Goal: Find specific page/section

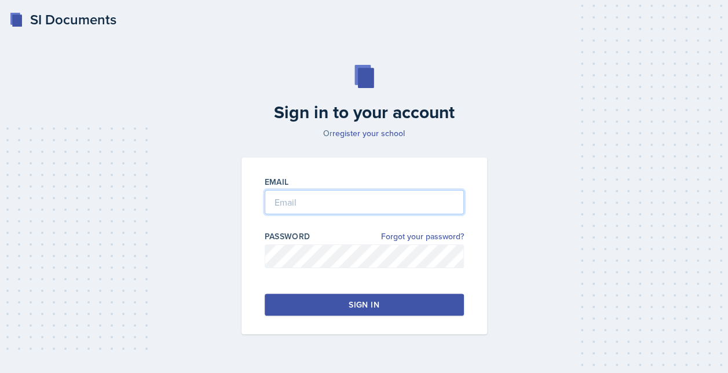
type input "[EMAIL_ADDRESS][DOMAIN_NAME]"
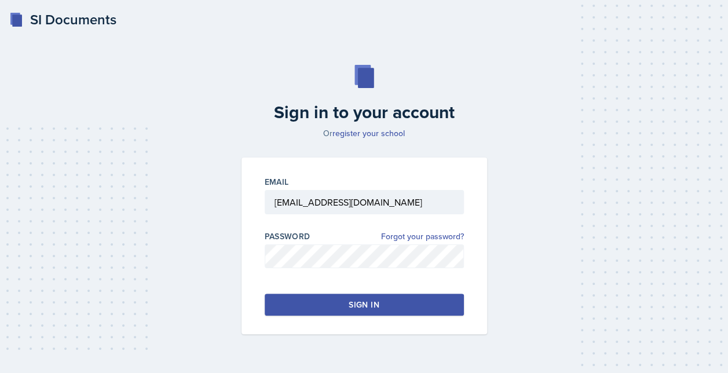
click at [322, 302] on button "Sign in" at bounding box center [364, 305] width 199 height 22
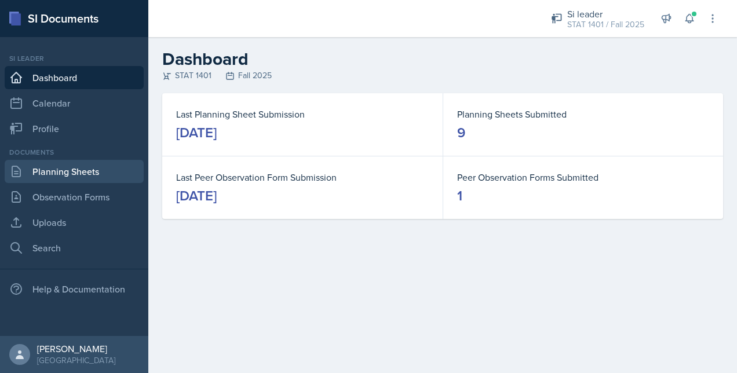
click at [50, 175] on link "Planning Sheets" at bounding box center [74, 171] width 139 height 23
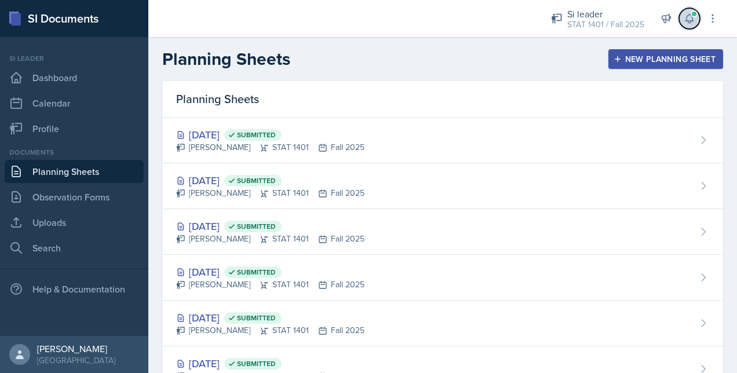
click at [687, 17] on icon at bounding box center [689, 18] width 8 height 9
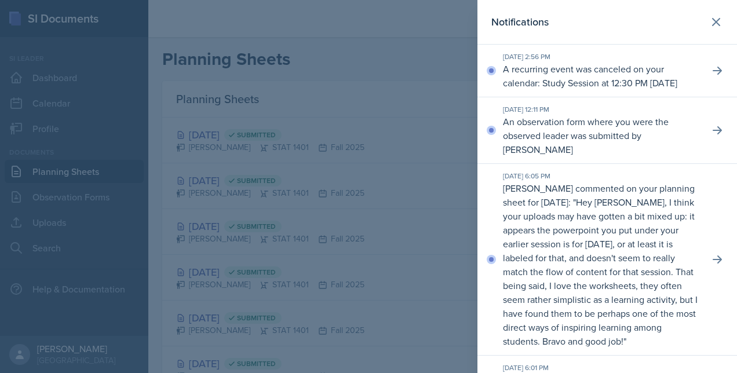
click at [423, 102] on div at bounding box center [368, 186] width 737 height 373
